Goal: Find specific page/section: Find specific page/section

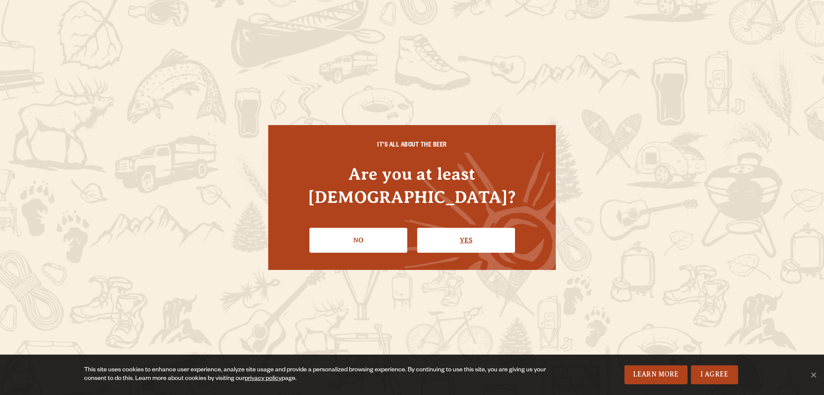
click at [485, 231] on link "Yes" at bounding box center [466, 240] width 98 height 25
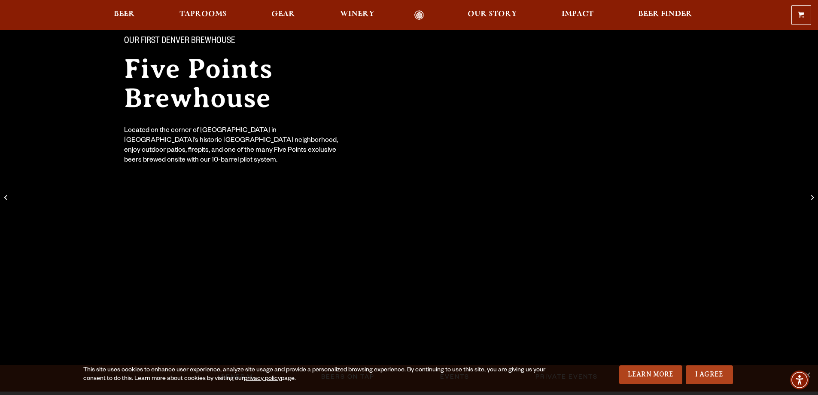
scroll to position [215, 0]
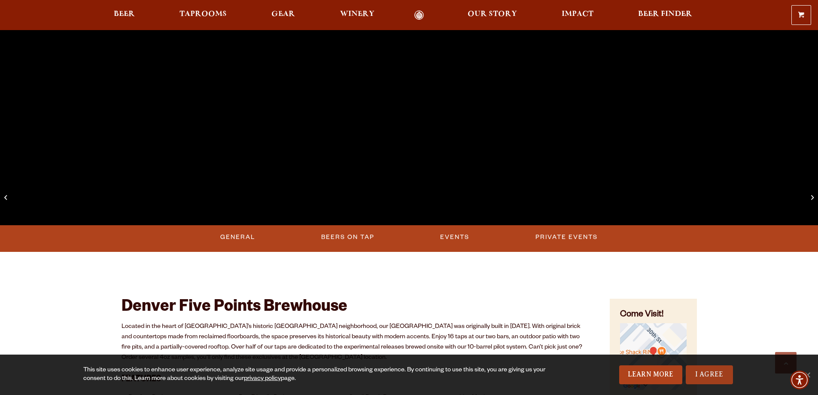
click at [701, 366] on link "I Agree" at bounding box center [709, 374] width 47 height 19
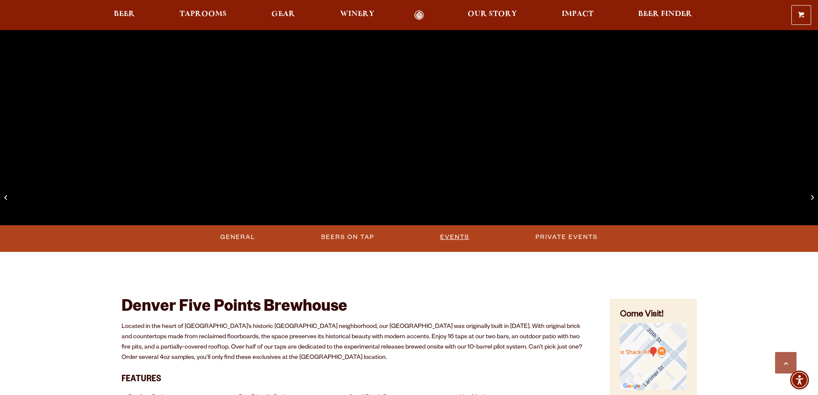
click at [459, 239] on link "Events" at bounding box center [455, 237] width 36 height 20
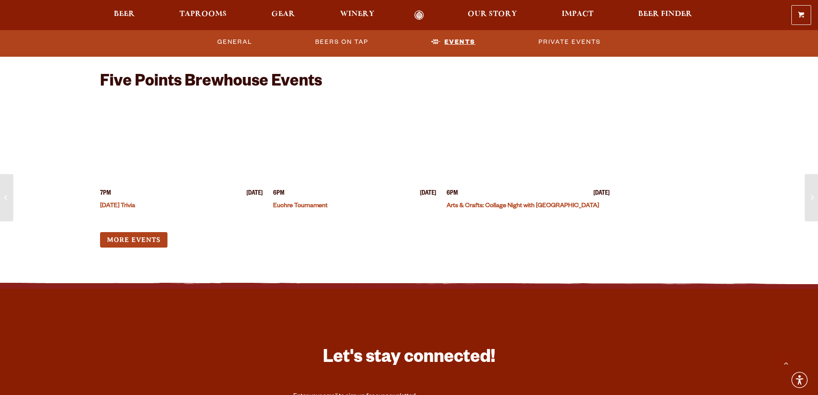
scroll to position [1054, 0]
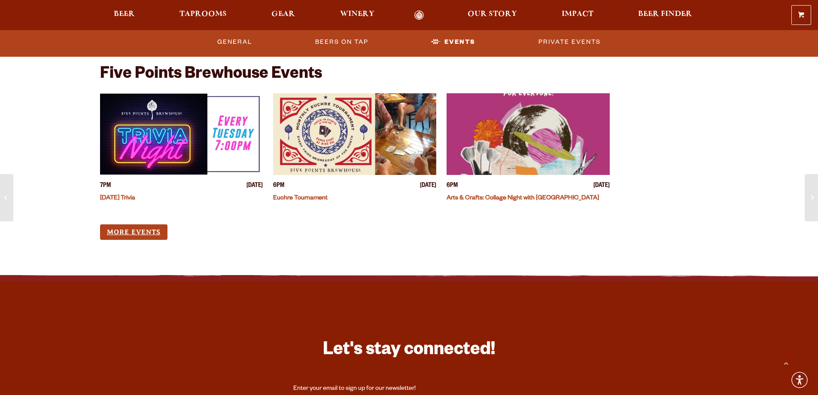
click at [139, 233] on link "More Events" at bounding box center [133, 232] width 67 height 16
